Goal: Task Accomplishment & Management: Manage account settings

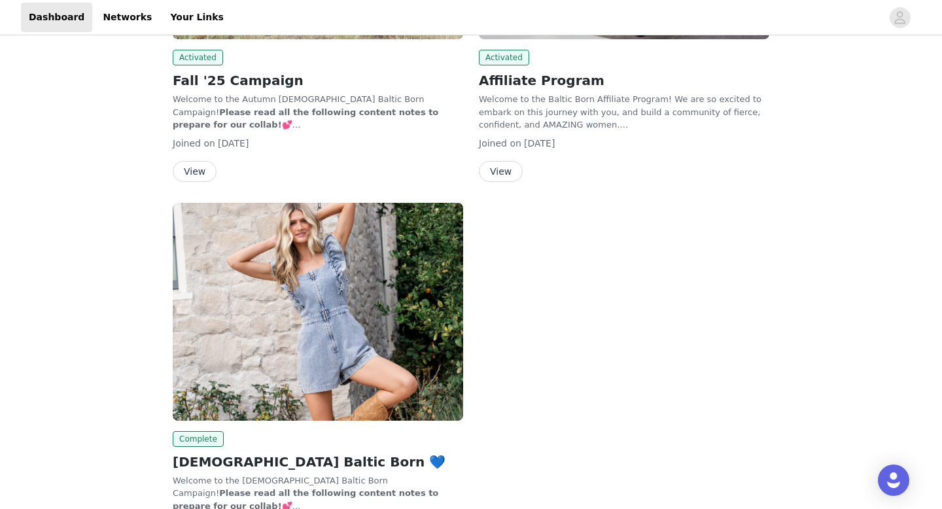
scroll to position [390, 0]
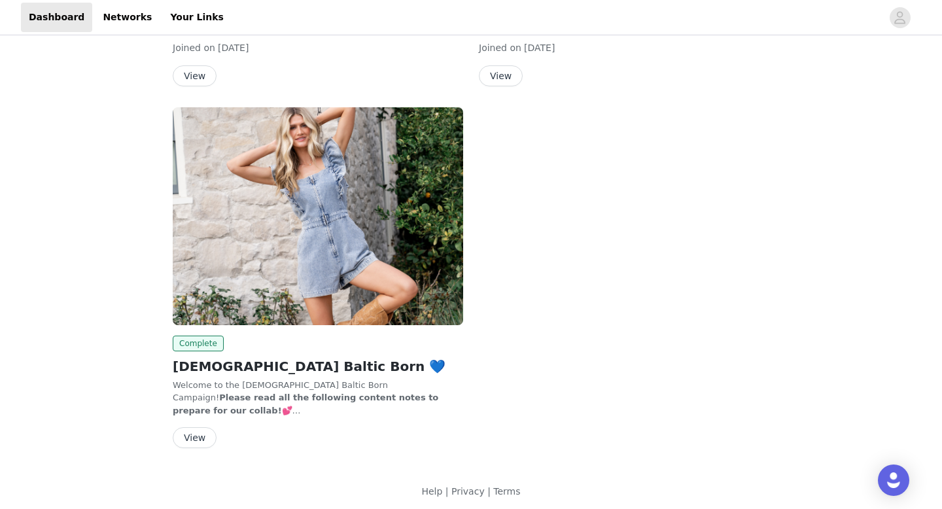
click at [200, 425] on div "Complete [DEMOGRAPHIC_DATA] Baltic Born 💙 Welcome to the [DEMOGRAPHIC_DATA] Bal…" at bounding box center [318, 392] width 291 height 113
click at [195, 437] on button "View" at bounding box center [195, 437] width 44 height 21
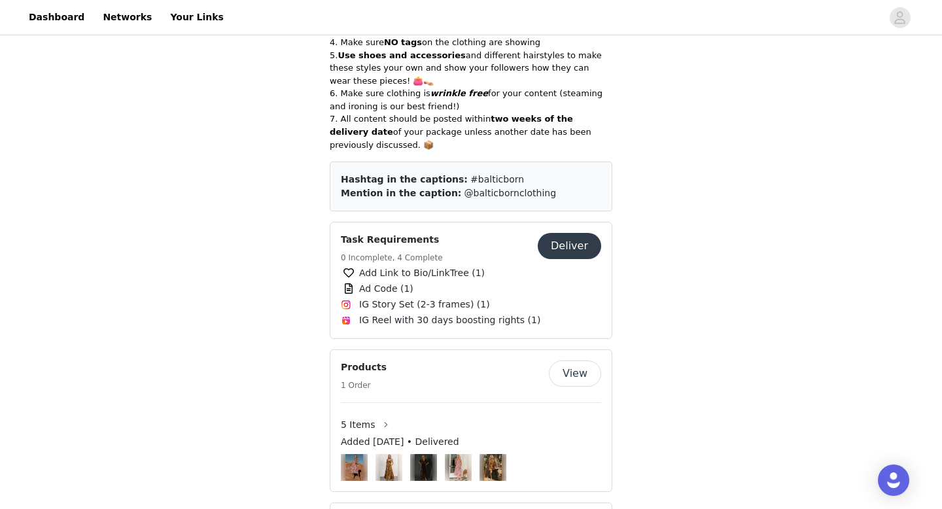
scroll to position [668, 0]
click at [577, 360] on button "View" at bounding box center [575, 373] width 52 height 26
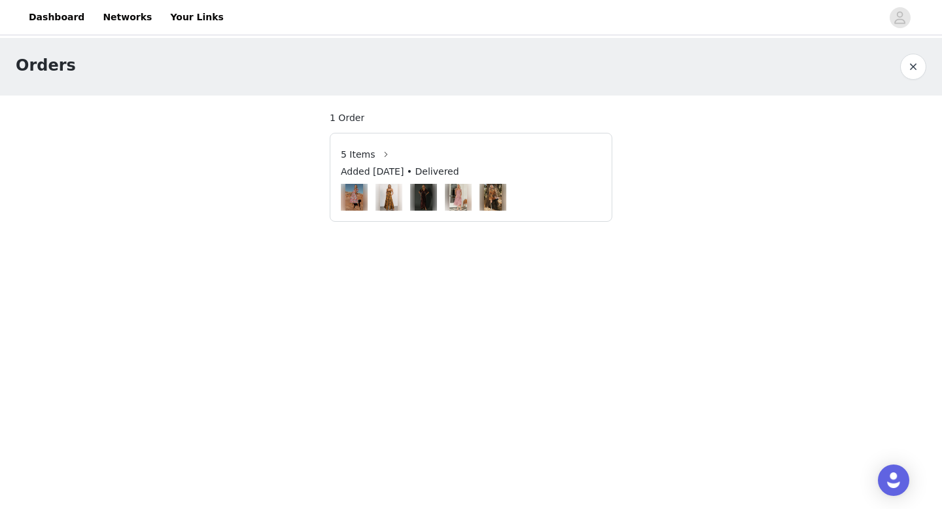
click at [429, 206] on img at bounding box center [424, 197] width 18 height 27
click at [594, 179] on div "Added [DATE] • Delivered" at bounding box center [471, 174] width 260 height 19
click at [914, 68] on button "button" at bounding box center [913, 67] width 26 height 26
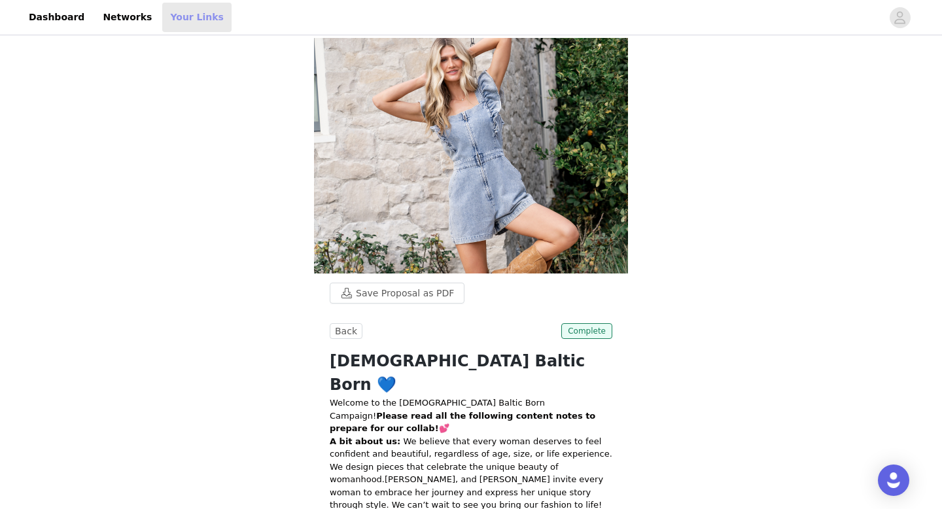
click at [190, 20] on link "Your Links" at bounding box center [196, 17] width 69 height 29
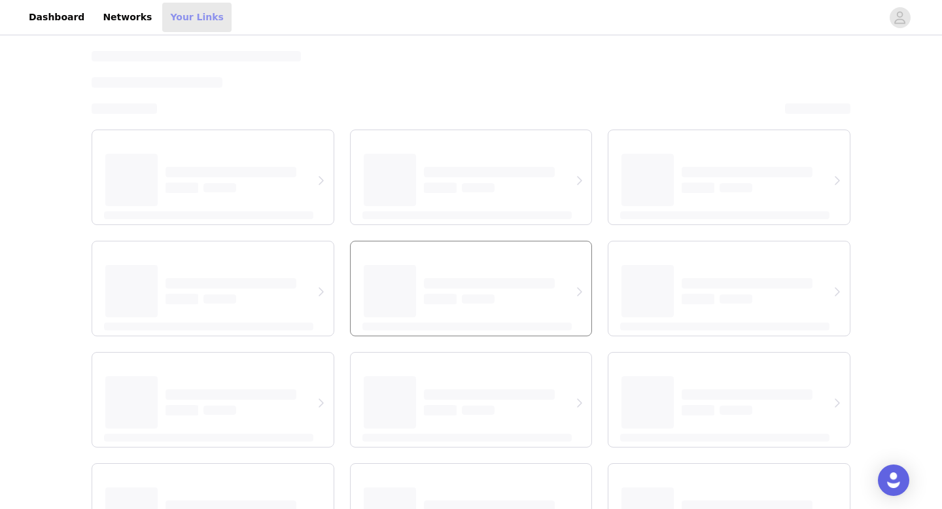
select select "12"
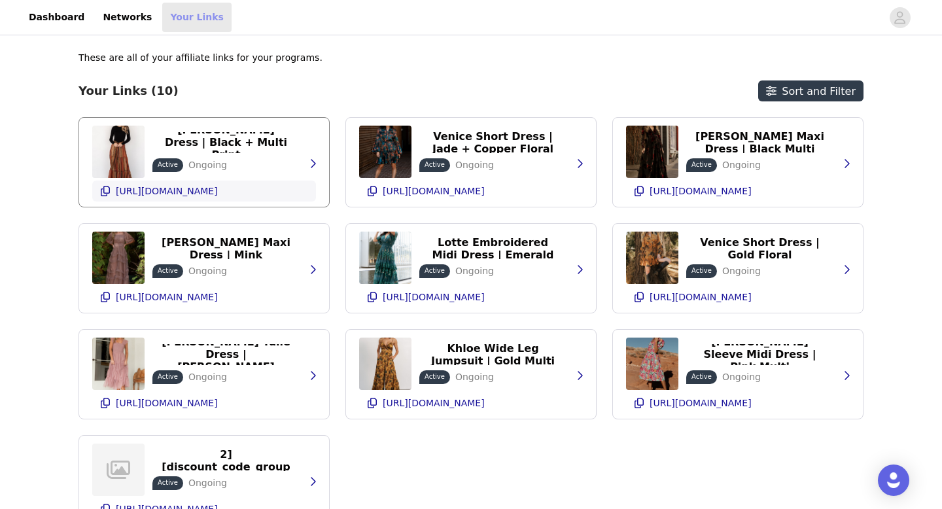
scroll to position [103, 0]
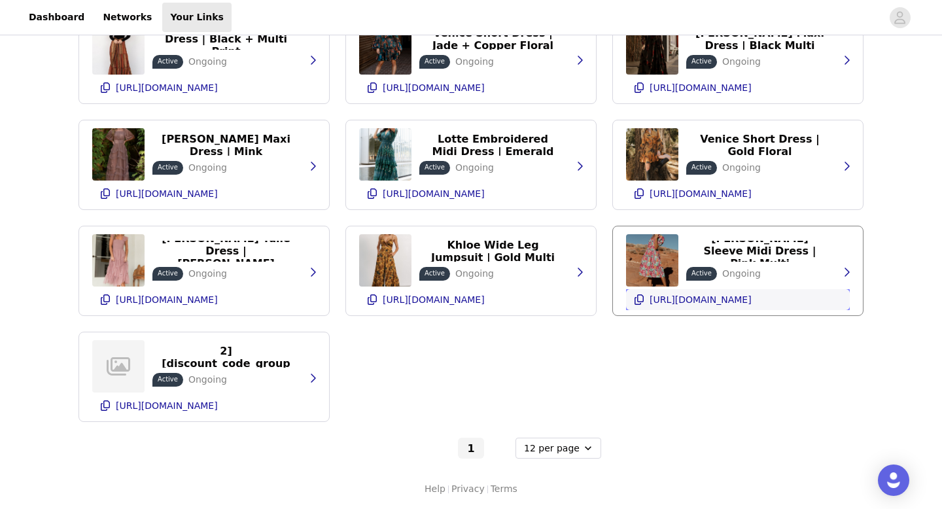
click at [641, 298] on icon "button" at bounding box center [639, 299] width 10 height 10
